Goal: Information Seeking & Learning: Learn about a topic

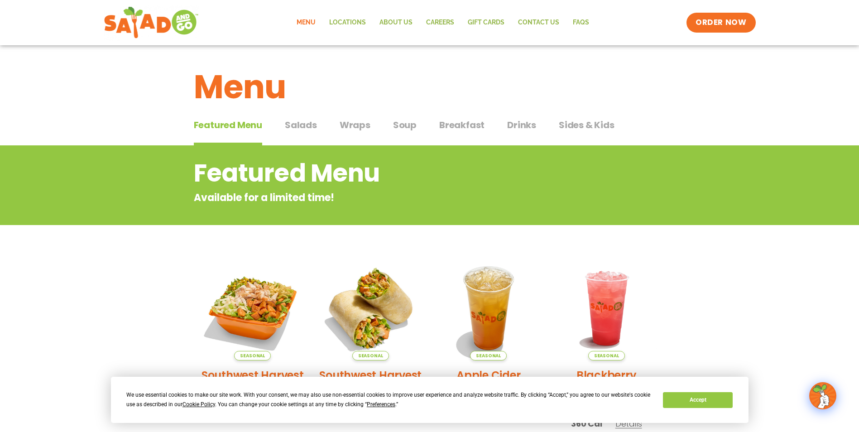
click at [302, 125] on span "Salads" at bounding box center [301, 125] width 32 height 14
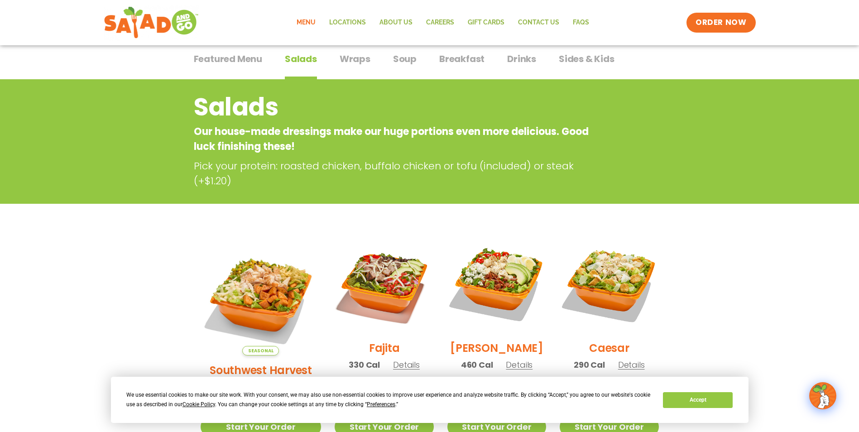
scroll to position [181, 0]
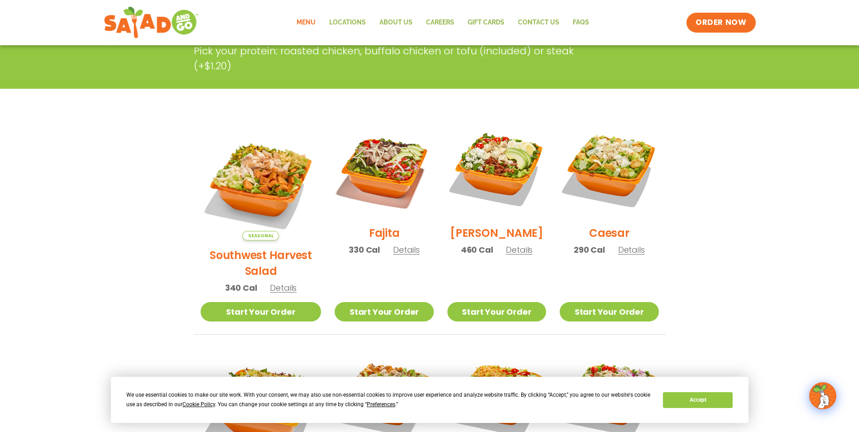
click at [279, 282] on span "Details" at bounding box center [283, 287] width 27 height 11
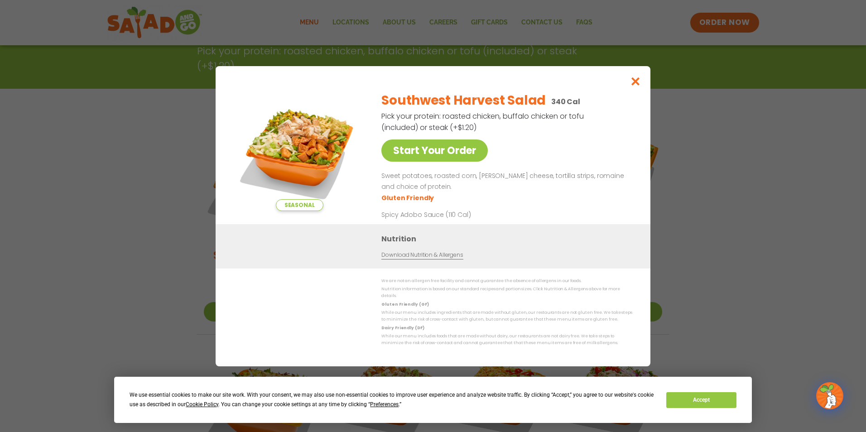
click at [436, 259] on link "Download Nutrition & Allergens" at bounding box center [422, 254] width 82 height 9
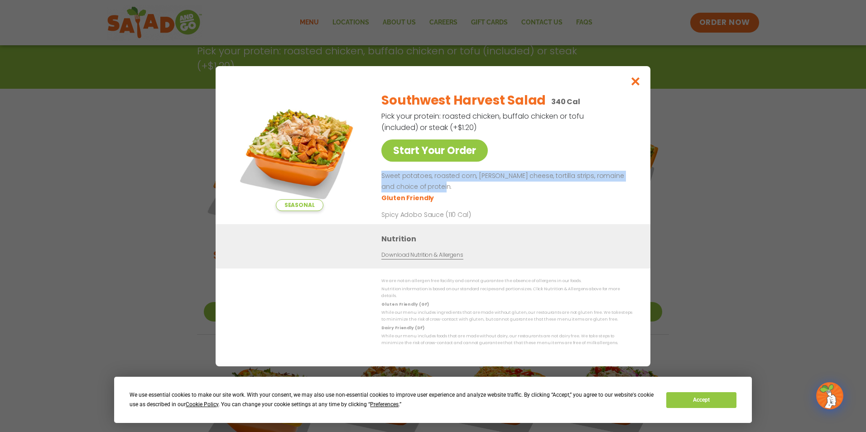
drag, startPoint x: 442, startPoint y: 189, endPoint x: 379, endPoint y: 181, distance: 64.0
click at [379, 181] on div "Seasonal Start Your Order Southwest Harvest Salad 340 Cal Pick your protein: ro…" at bounding box center [433, 154] width 398 height 140
drag, startPoint x: 379, startPoint y: 181, endPoint x: 449, endPoint y: 184, distance: 70.3
click at [449, 184] on p "Sweet potatoes, roasted corn, [PERSON_NAME] cheese, tortilla strips, romaine an…" at bounding box center [504, 182] width 247 height 22
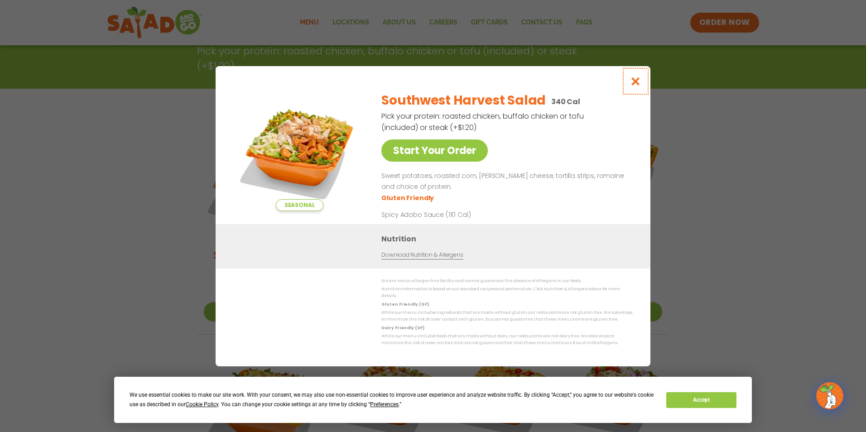
click at [634, 86] on icon "Close modal" at bounding box center [635, 82] width 11 height 10
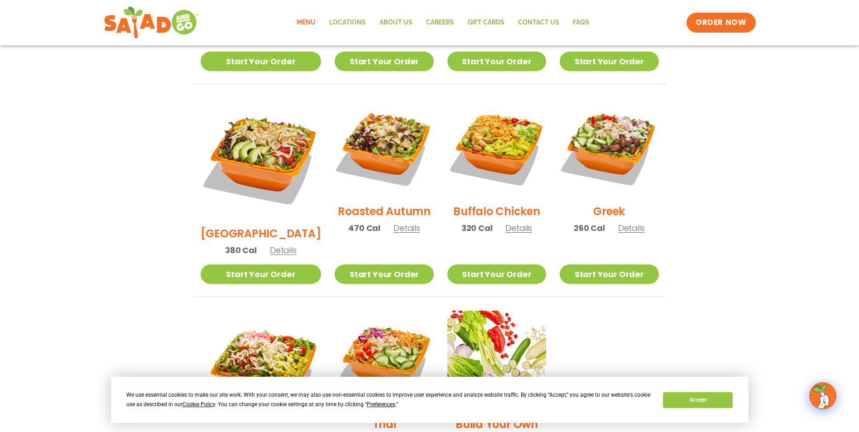
scroll to position [408, 0]
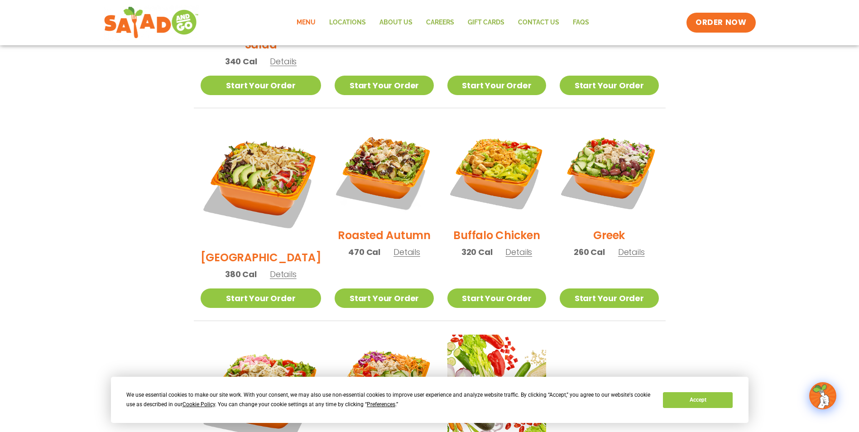
click at [393, 246] on span "Details" at bounding box center [406, 251] width 27 height 11
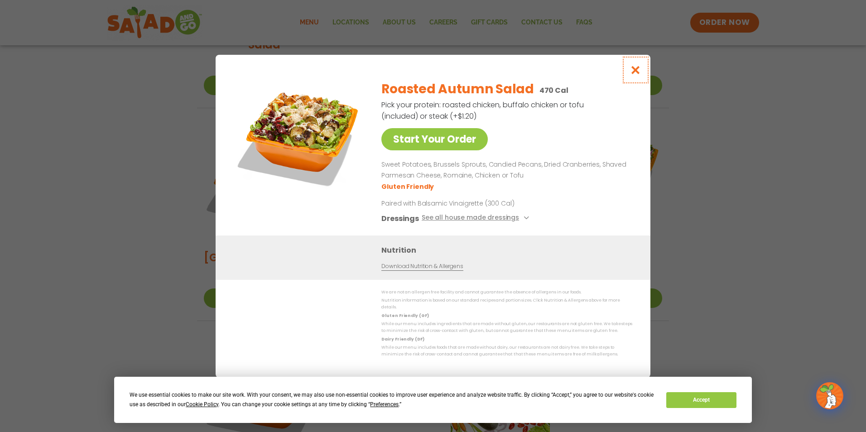
click at [633, 72] on icon "Close modal" at bounding box center [635, 70] width 11 height 10
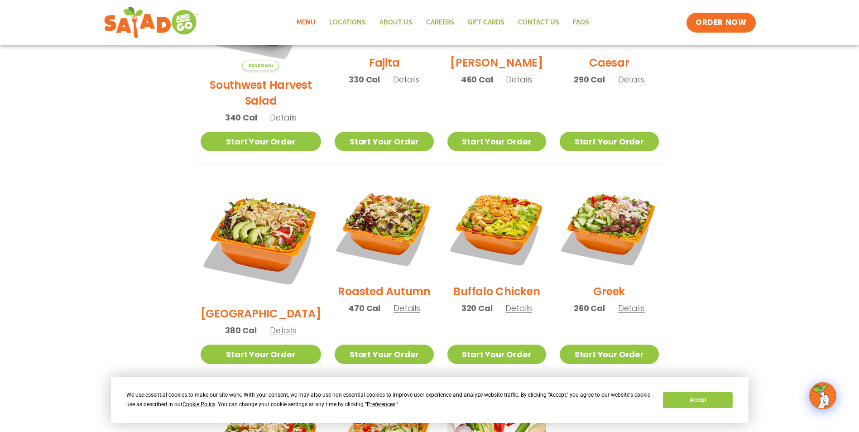
scroll to position [226, 0]
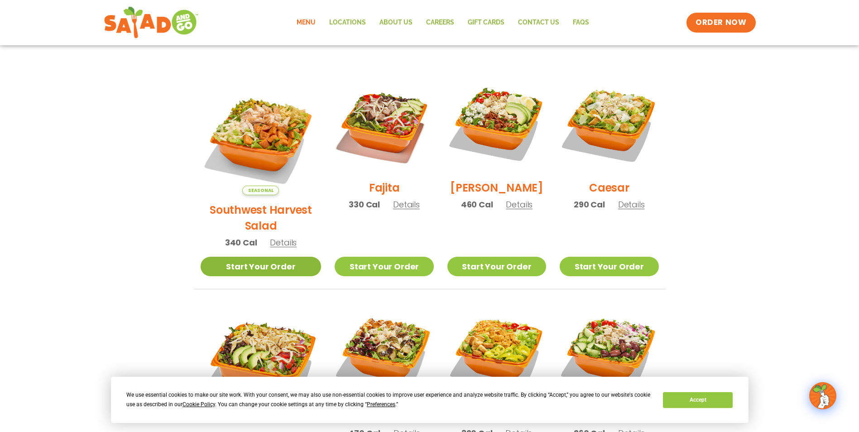
click at [262, 257] on link "Start Your Order" at bounding box center [261, 266] width 121 height 19
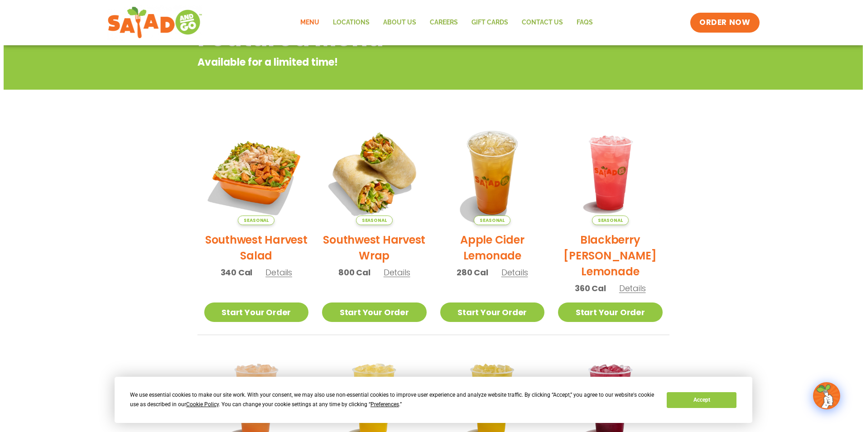
scroll to position [136, 0]
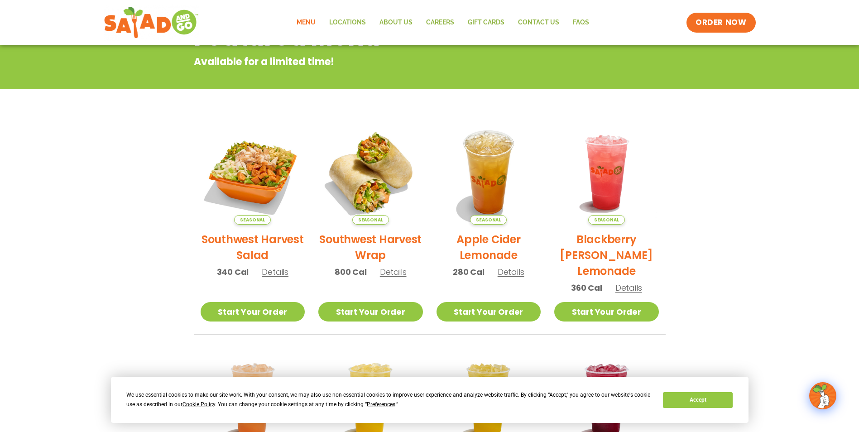
click at [508, 269] on span "Details" at bounding box center [511, 271] width 27 height 11
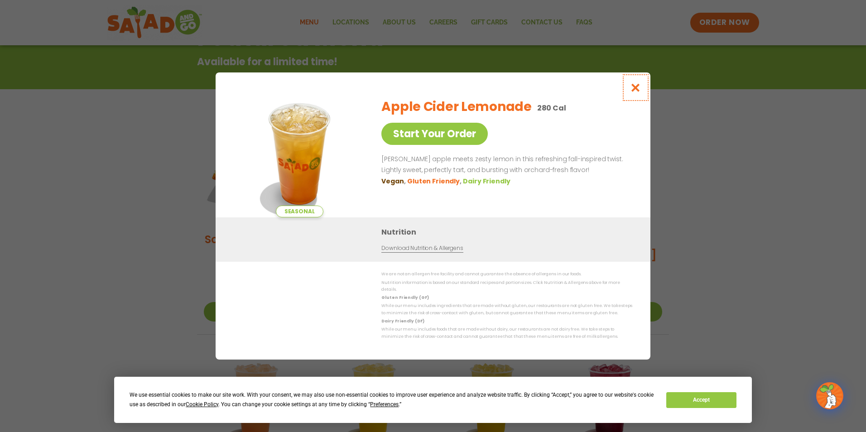
click at [633, 91] on icon "Close modal" at bounding box center [635, 88] width 11 height 10
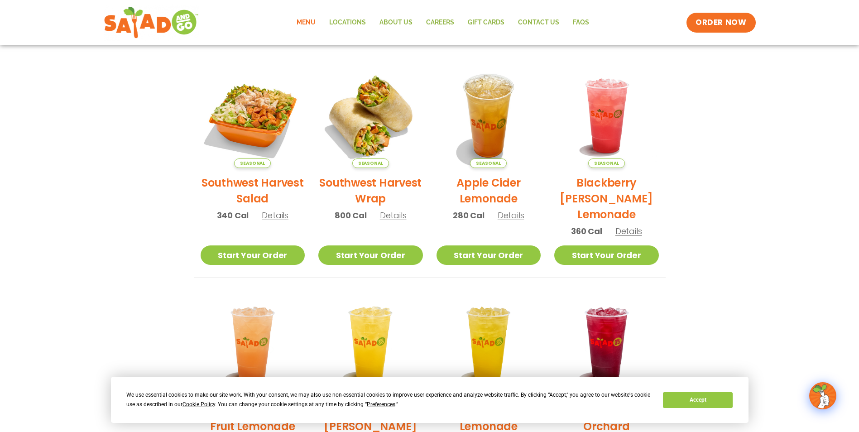
scroll to position [191, 0]
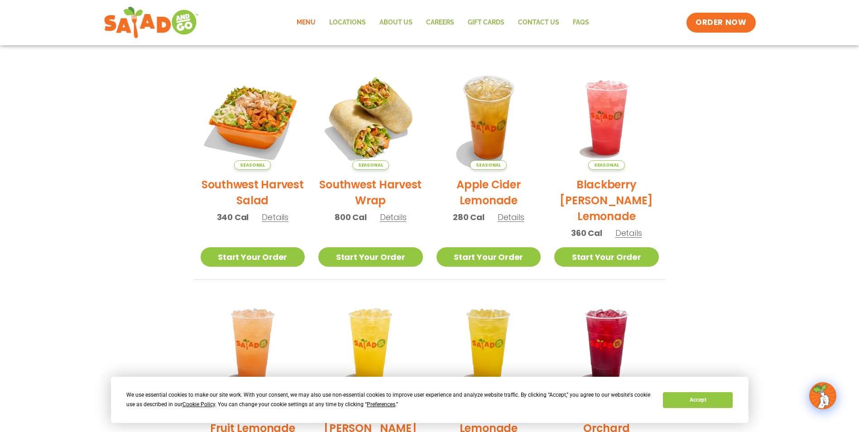
click at [634, 235] on span "Details" at bounding box center [628, 232] width 27 height 11
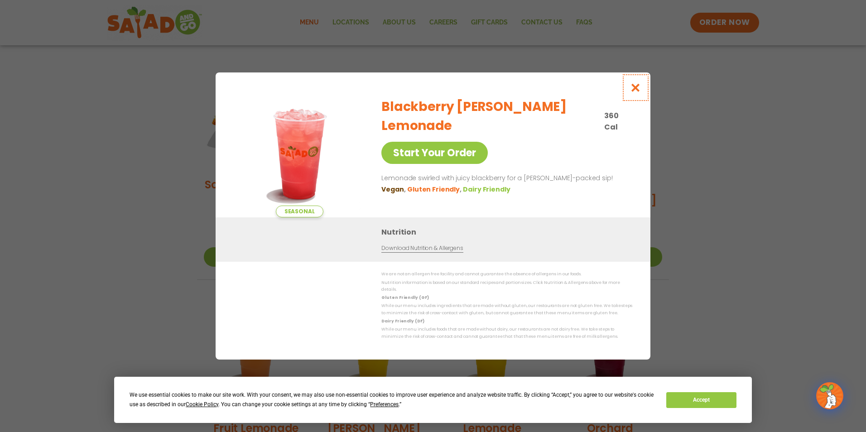
click at [636, 87] on icon "Close modal" at bounding box center [635, 88] width 11 height 10
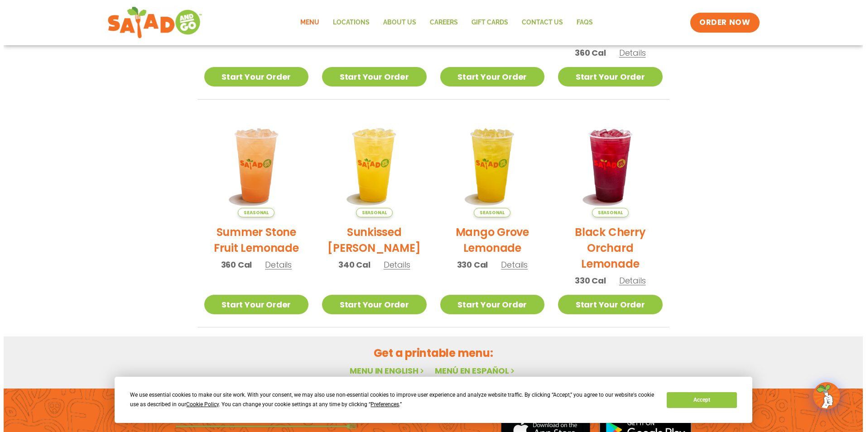
scroll to position [372, 0]
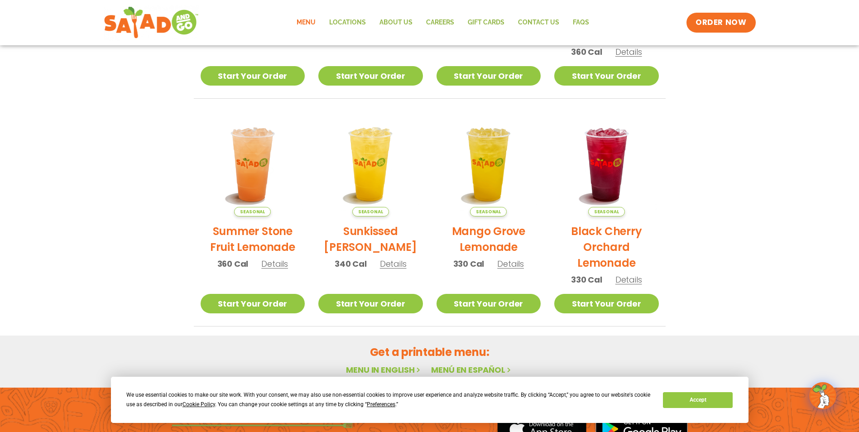
click at [630, 279] on span "Details" at bounding box center [628, 279] width 27 height 11
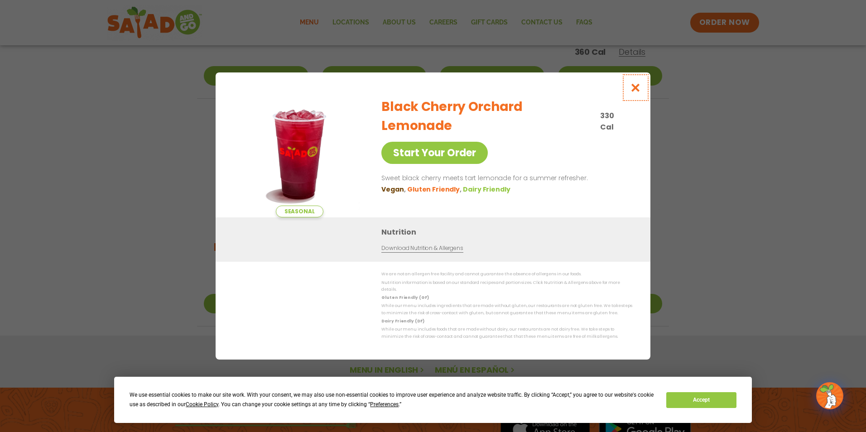
click at [636, 89] on icon "Close modal" at bounding box center [635, 88] width 11 height 10
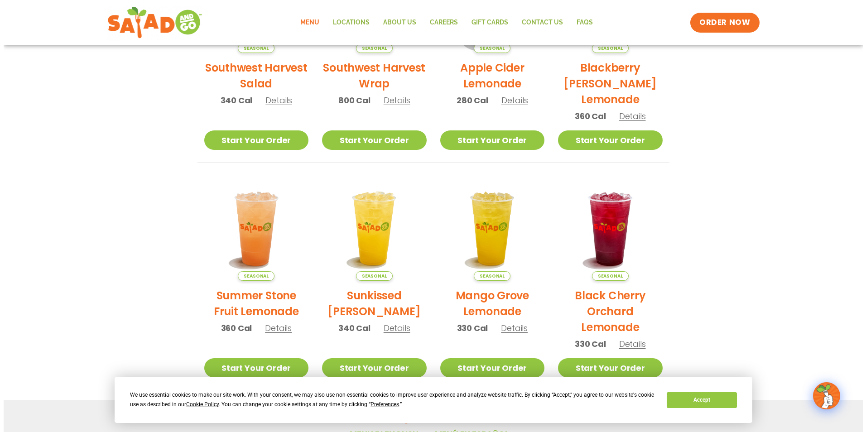
scroll to position [357, 0]
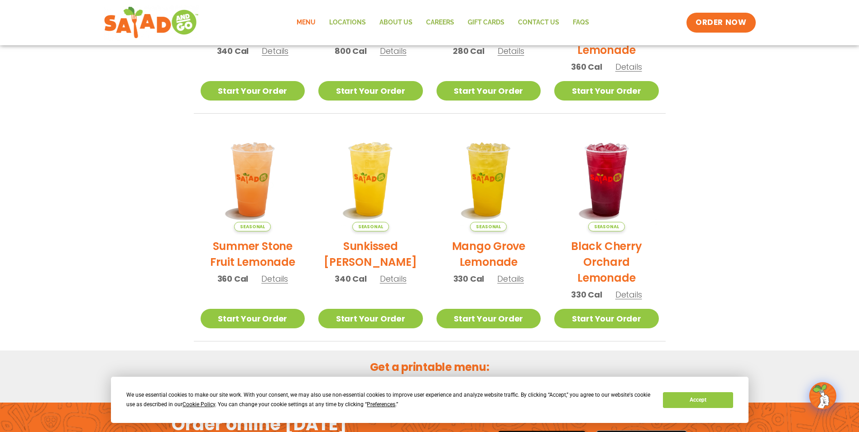
click at [506, 282] on span "Details" at bounding box center [510, 278] width 27 height 11
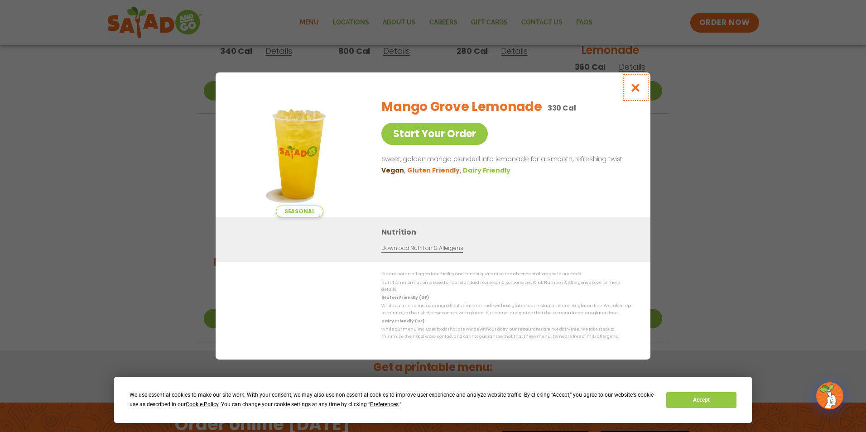
click at [633, 88] on icon "Close modal" at bounding box center [635, 88] width 11 height 10
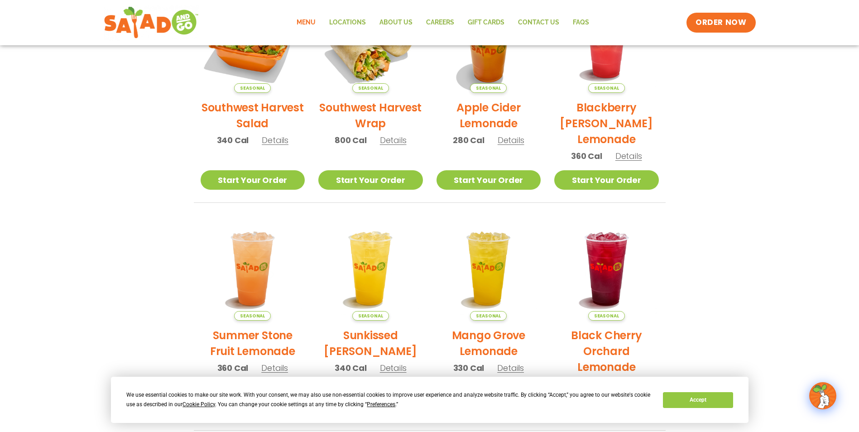
scroll to position [266, 0]
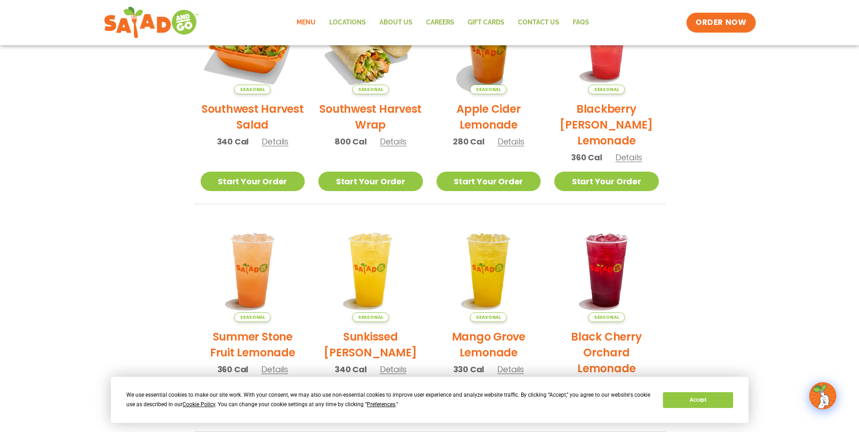
click at [275, 369] on span "Details" at bounding box center [274, 369] width 27 height 11
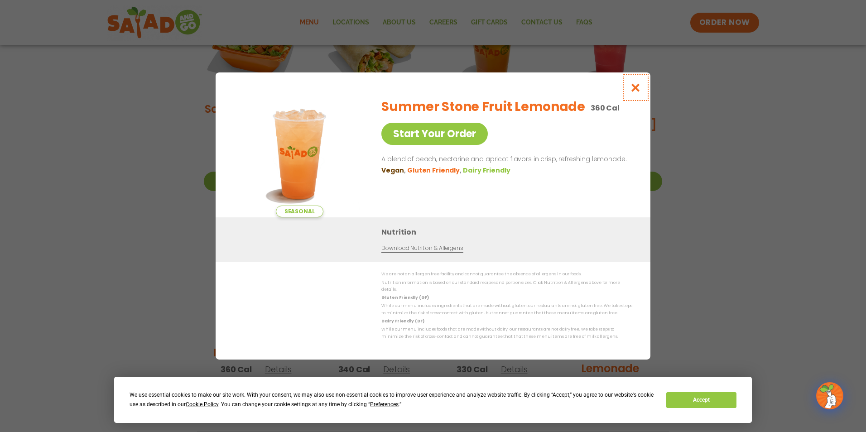
click at [633, 92] on icon "Close modal" at bounding box center [635, 88] width 11 height 10
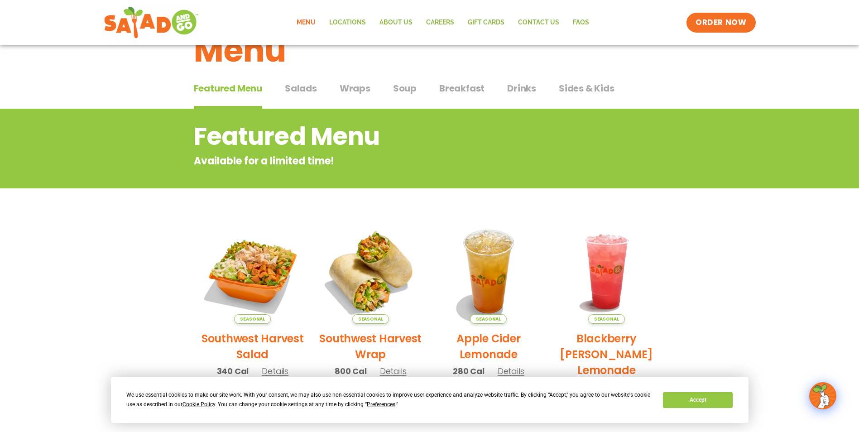
scroll to position [0, 0]
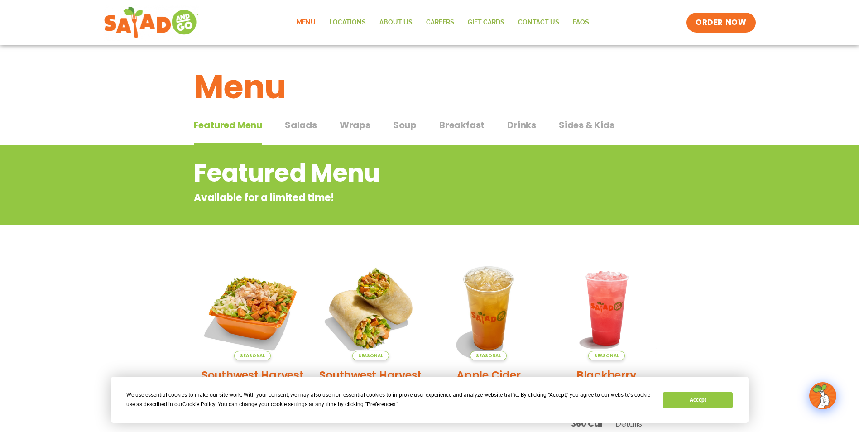
click at [306, 126] on span "Salads" at bounding box center [301, 125] width 32 height 14
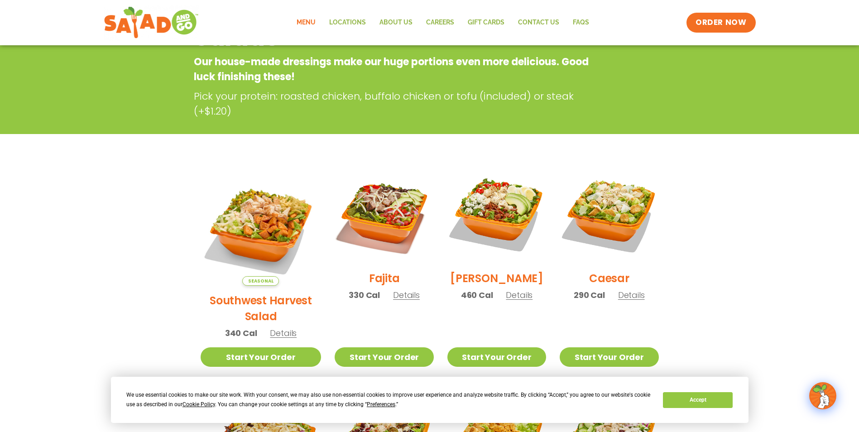
scroll to position [181, 0]
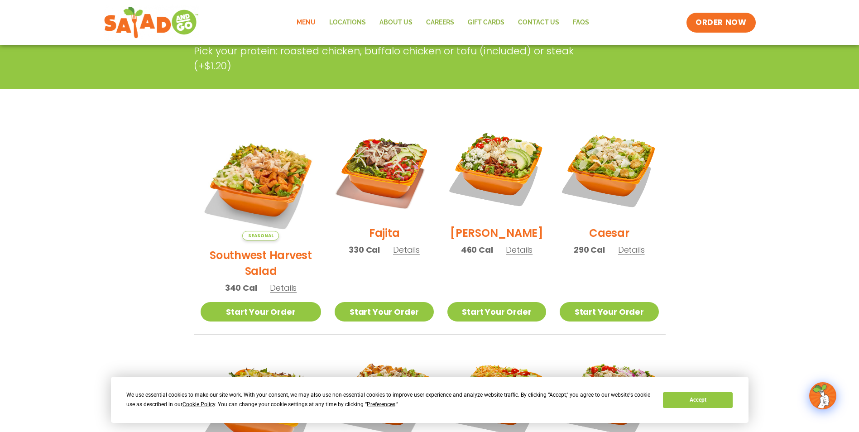
click at [283, 282] on span "Details" at bounding box center [283, 287] width 27 height 11
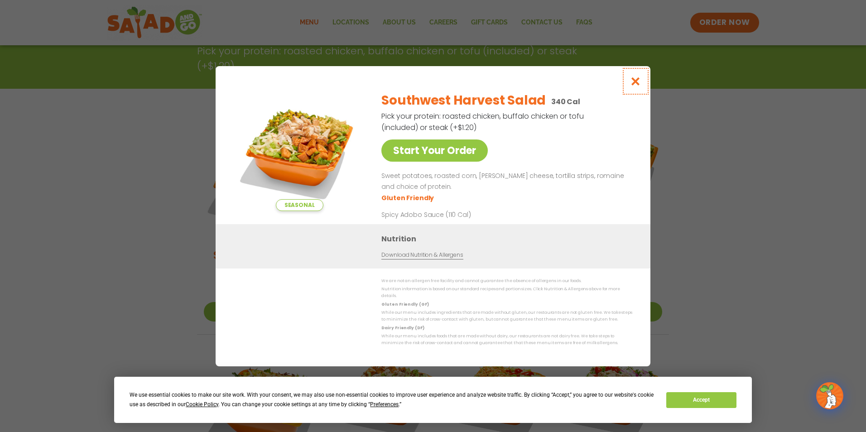
click at [634, 83] on icon "Close modal" at bounding box center [635, 82] width 11 height 10
